Goal: Task Accomplishment & Management: Manage account settings

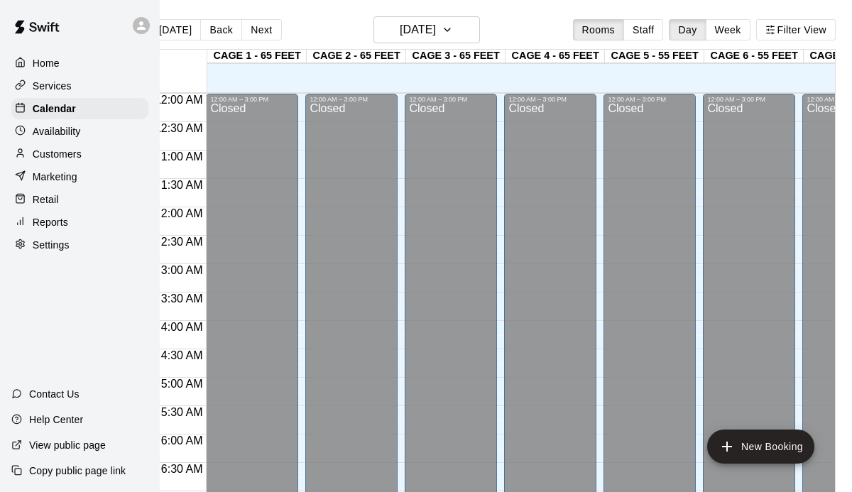
scroll to position [950, 0]
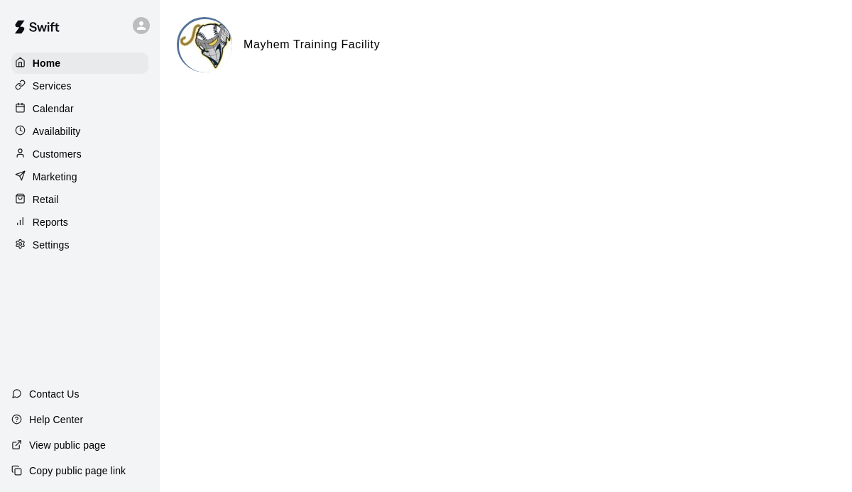
click at [75, 102] on div "Calendar" at bounding box center [79, 108] width 137 height 21
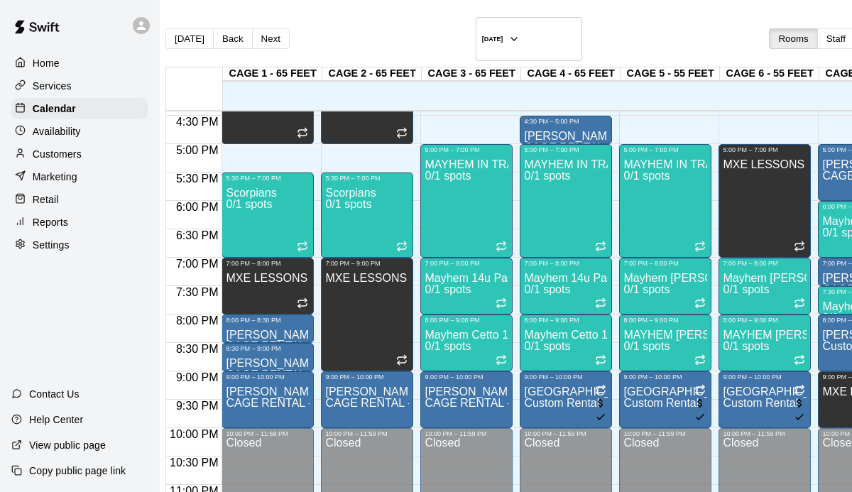
scroll to position [933, 0]
click at [308, 327] on div at bounding box center [308, 332] width 0 height 11
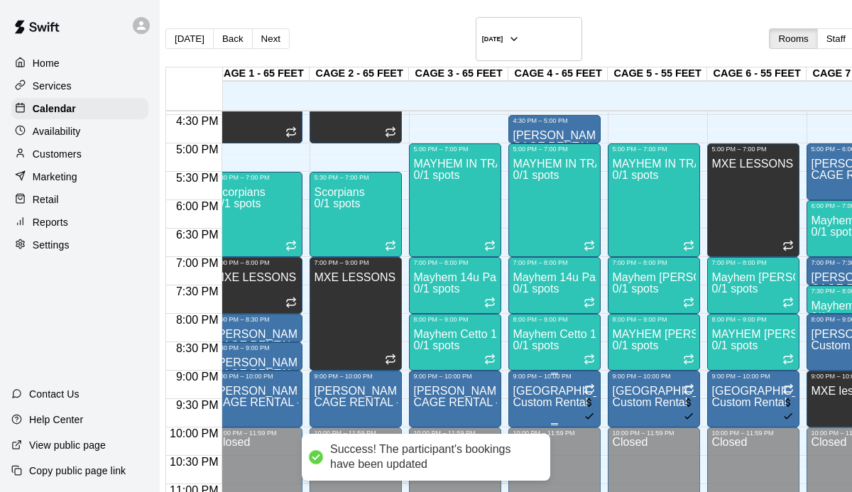
scroll to position [0, 0]
